Goal: Navigation & Orientation: Find specific page/section

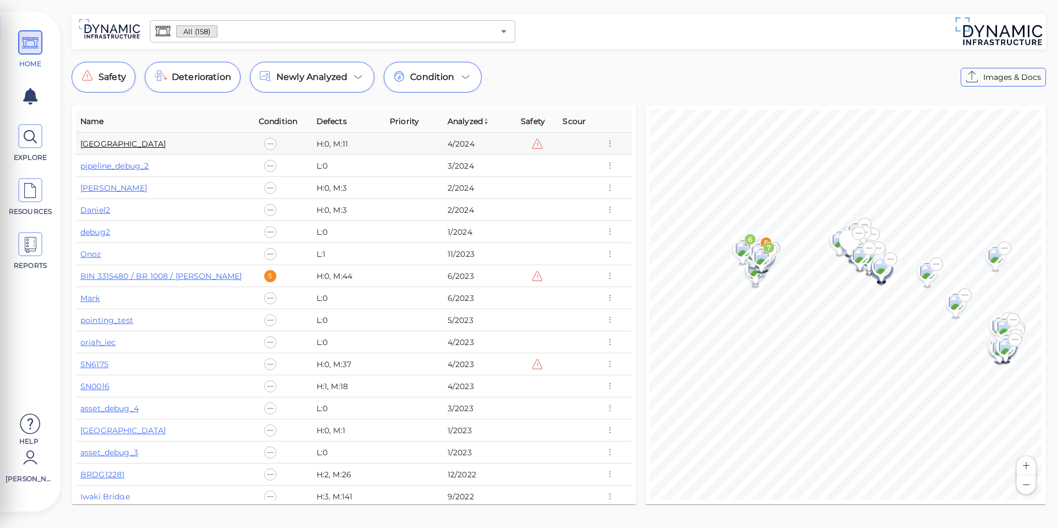
click at [129, 145] on link "Fifth Ave Bridge" at bounding box center [123, 144] width 86 height 10
